Goal: Find specific page/section: Find specific page/section

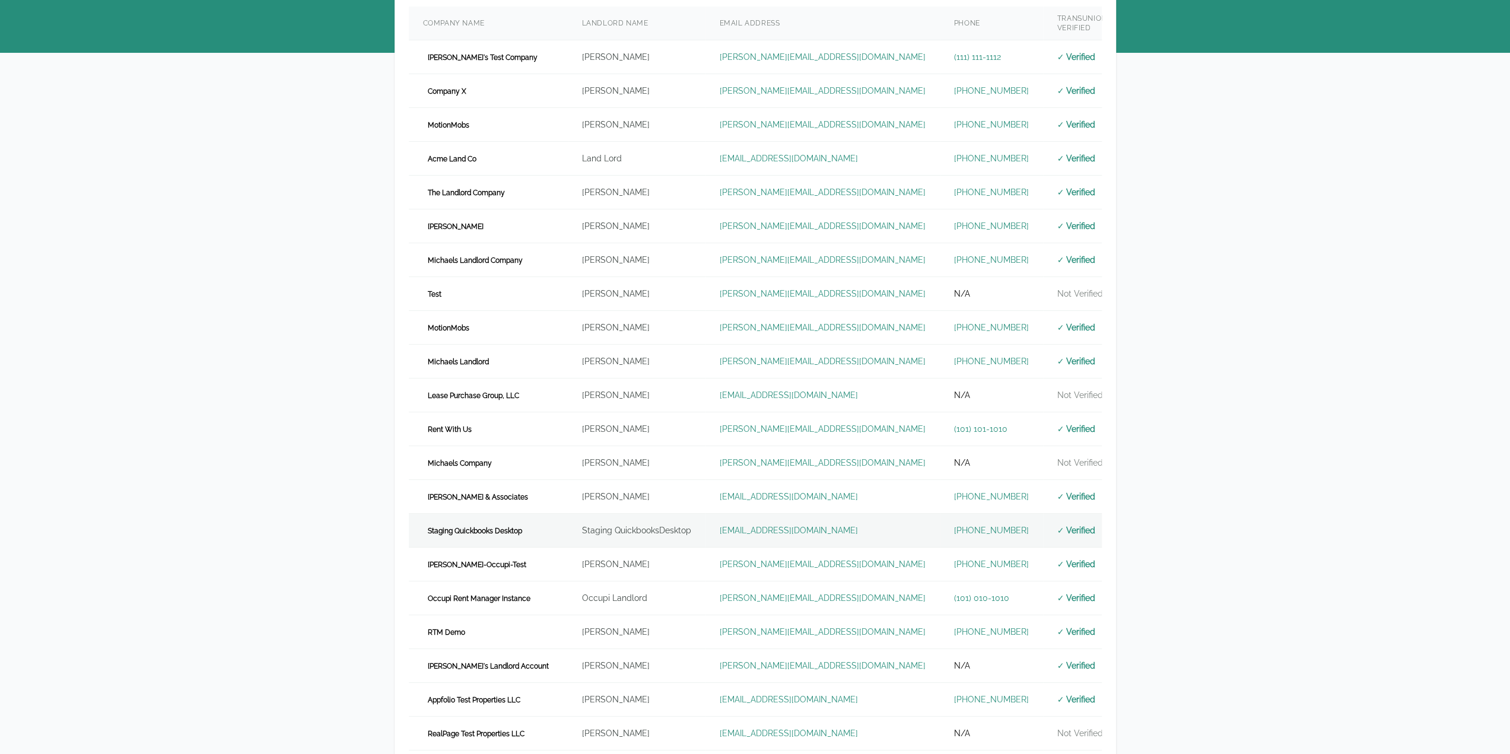
scroll to position [253, 0]
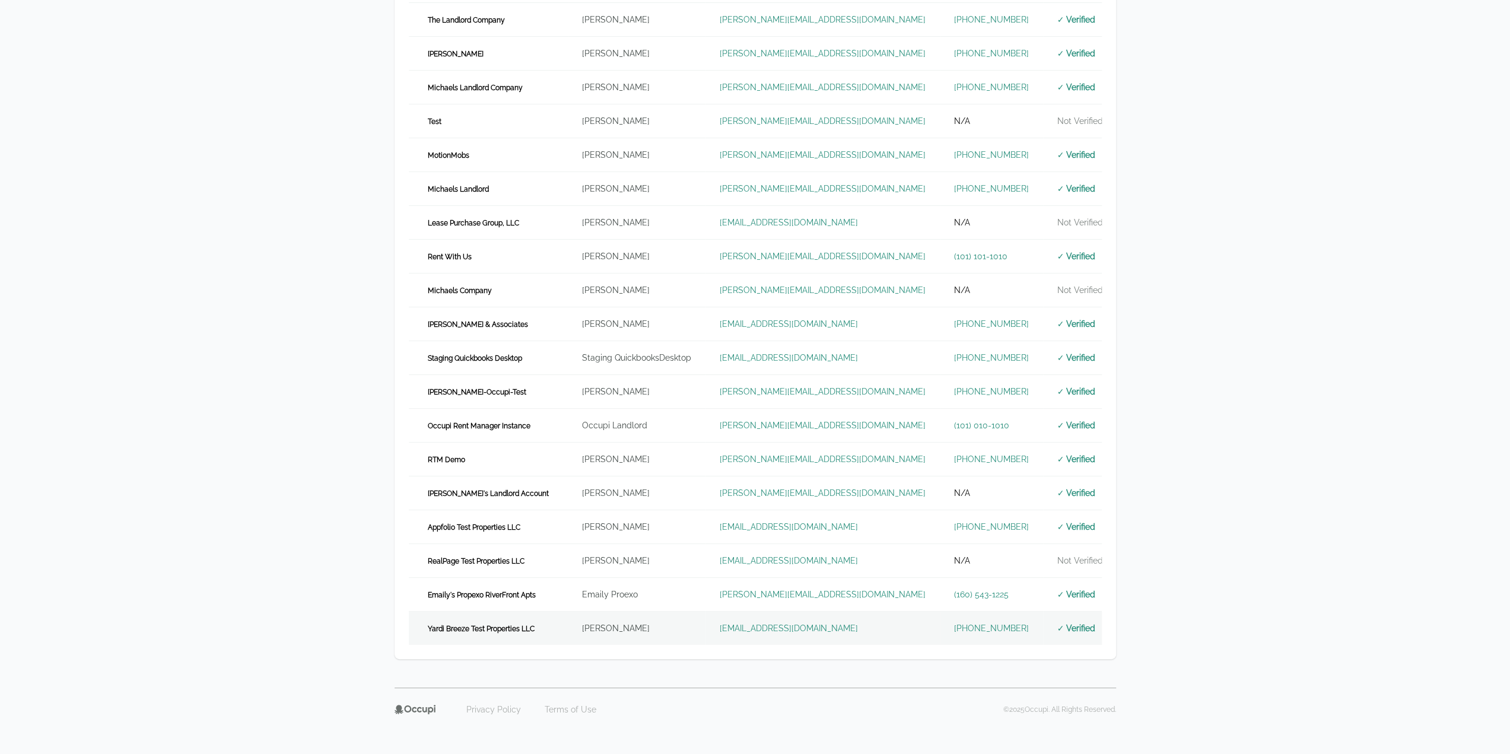
click at [571, 625] on td "[PERSON_NAME]" at bounding box center [637, 629] width 138 height 34
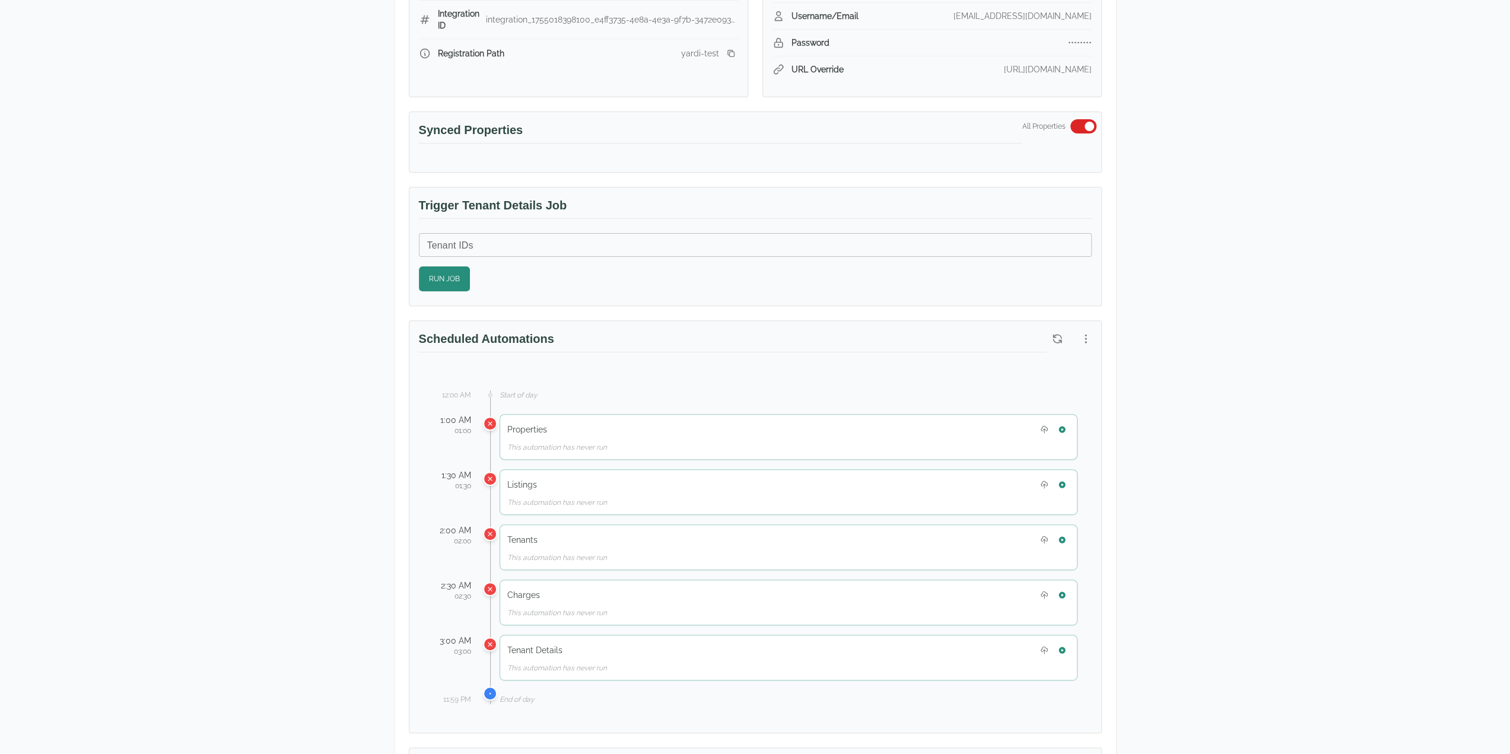
scroll to position [297, 0]
click at [1087, 338] on icon "button" at bounding box center [1086, 337] width 12 height 12
click at [1067, 383] on span "View Automation History" at bounding box center [1028, 380] width 105 height 14
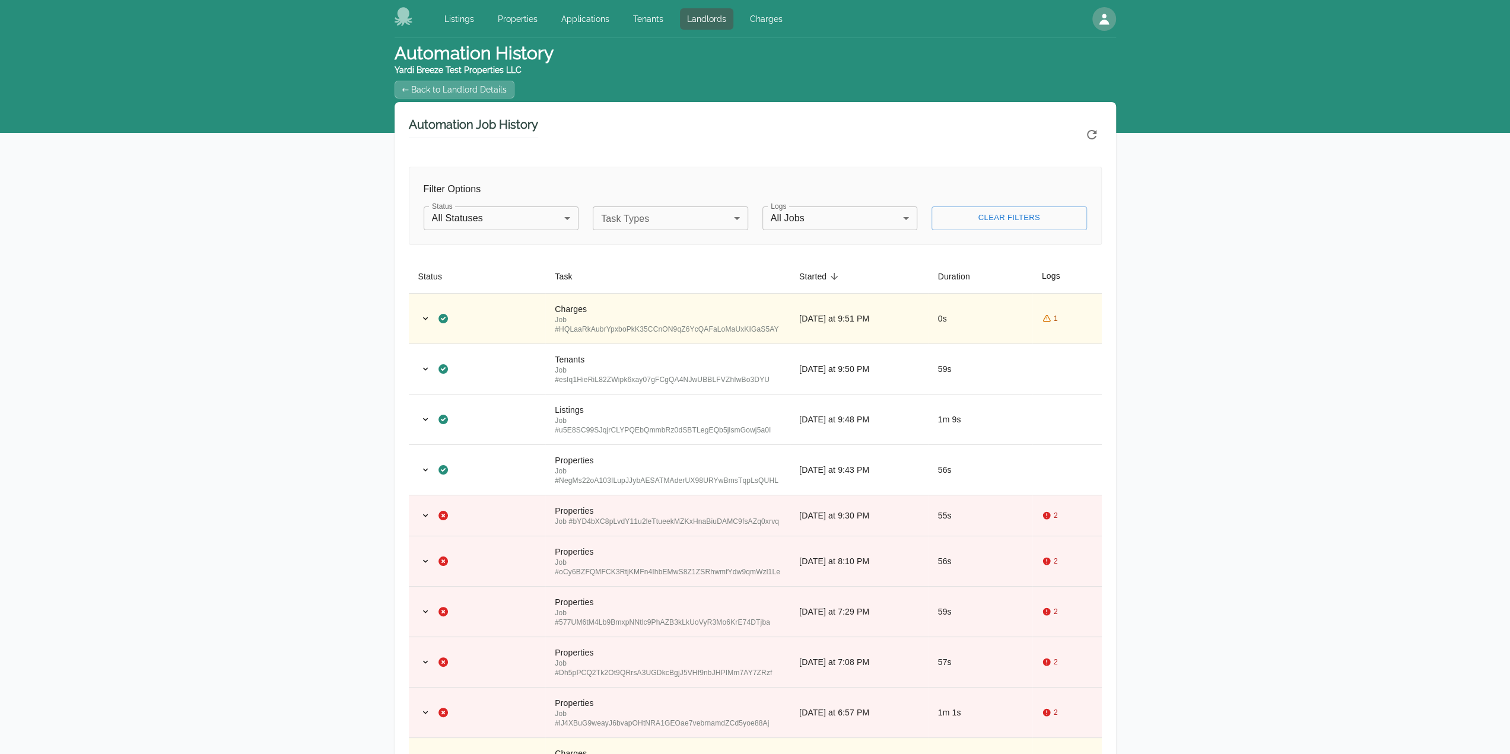
click at [460, 116] on h3 "Automation Job History" at bounding box center [473, 127] width 129 height 22
click at [471, 96] on link "← Back to Landlord Details" at bounding box center [455, 90] width 120 height 18
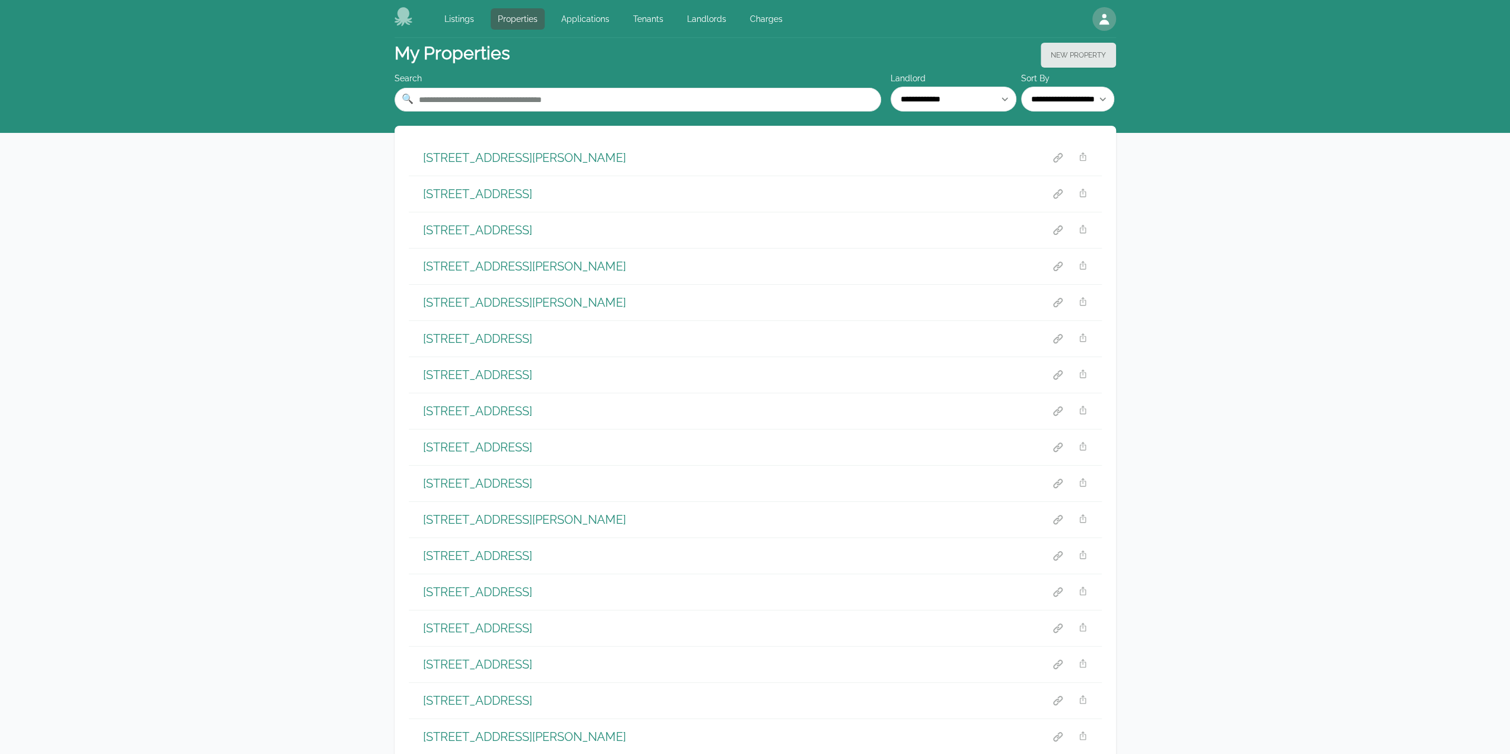
drag, startPoint x: 1361, startPoint y: 439, endPoint x: 1361, endPoint y: 429, distance: 9.5
click at [705, 23] on link "Landlords" at bounding box center [706, 18] width 53 height 21
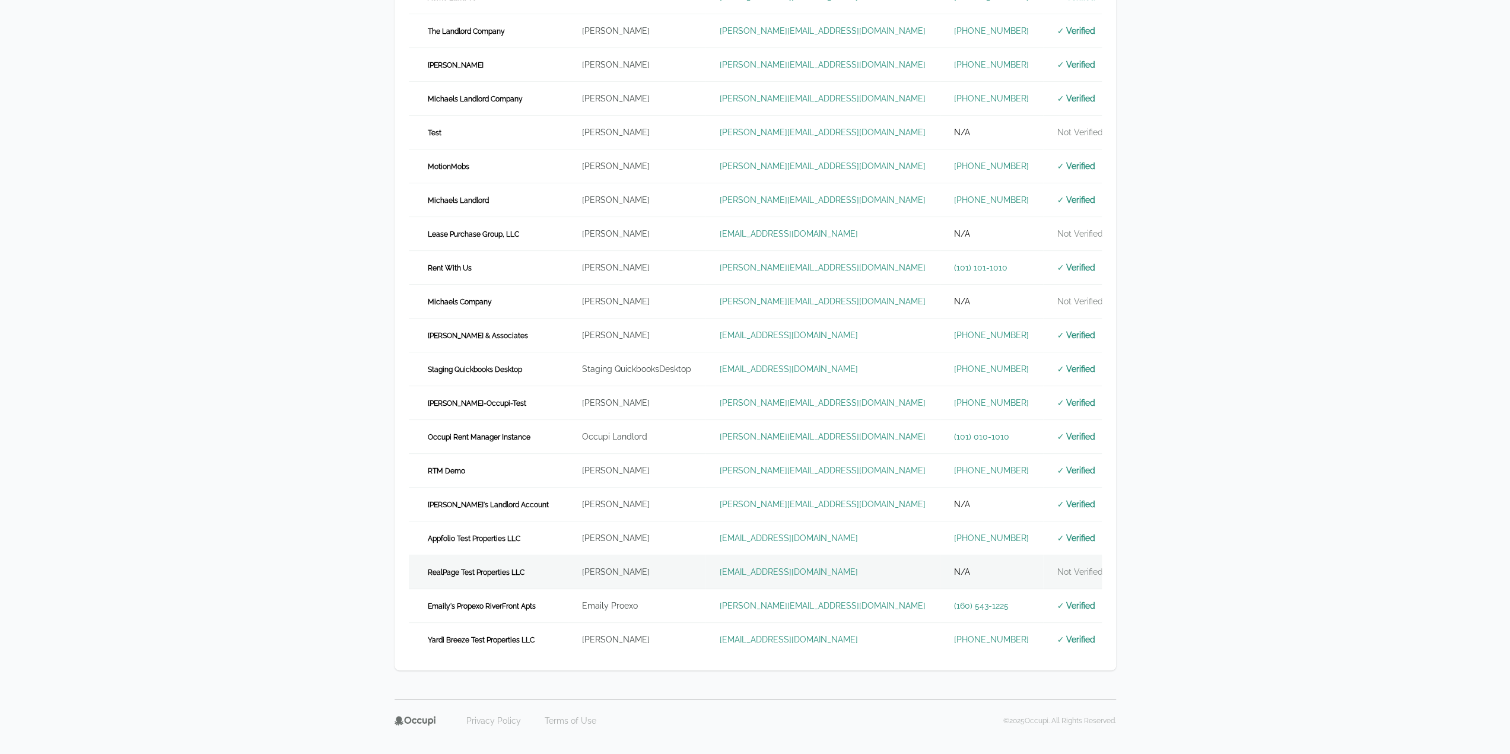
scroll to position [253, 0]
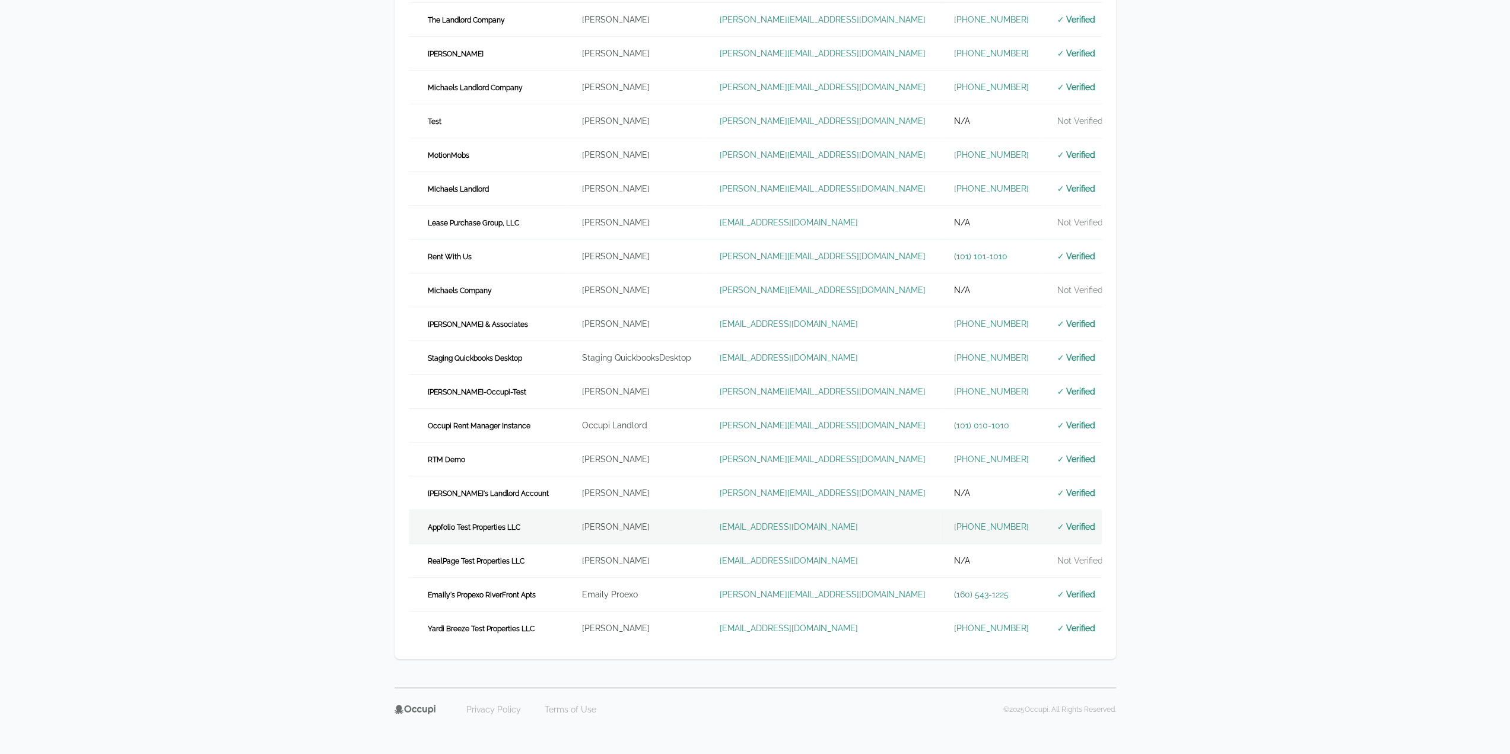
click at [539, 520] on td "Appfolio Test Properties LLC" at bounding box center [488, 527] width 159 height 34
